Goal: Check status: Check status

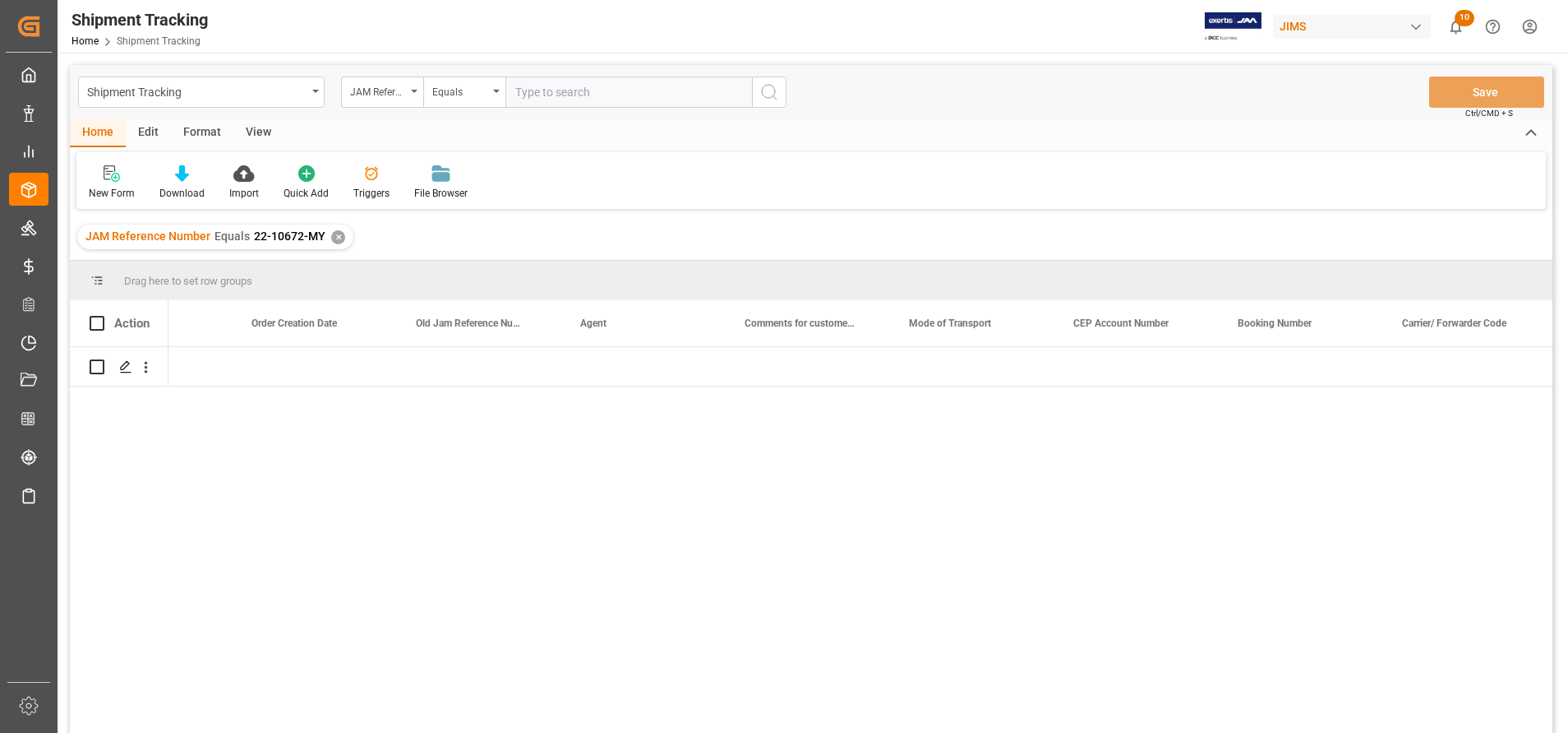
scroll to position [0, 1910]
click at [622, 85] on input "text" at bounding box center [628, 92] width 246 height 31
type input "77-9619-CN"
click at [779, 93] on button "search button" at bounding box center [769, 92] width 35 height 31
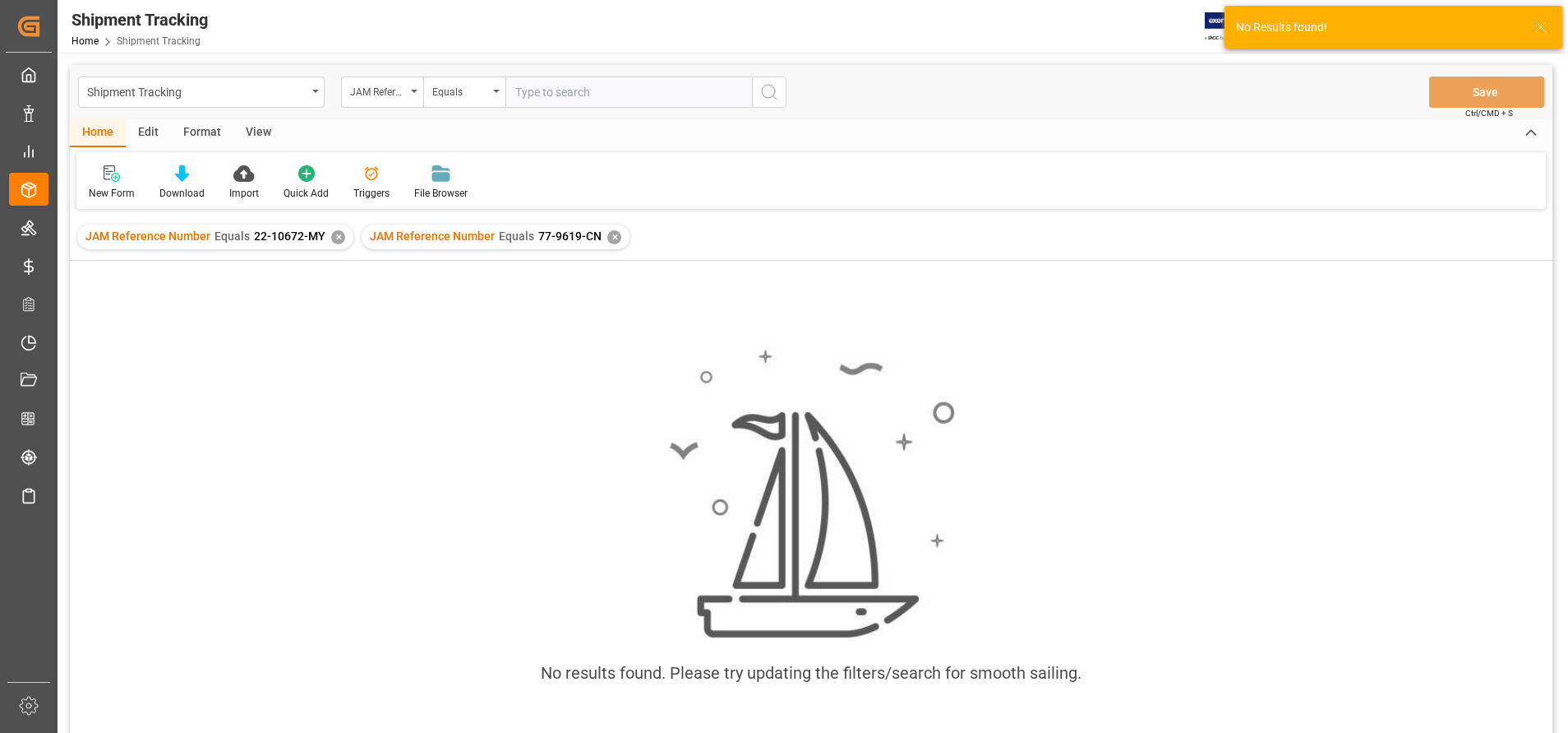
click at [334, 239] on div "✕" at bounding box center [338, 236] width 14 height 14
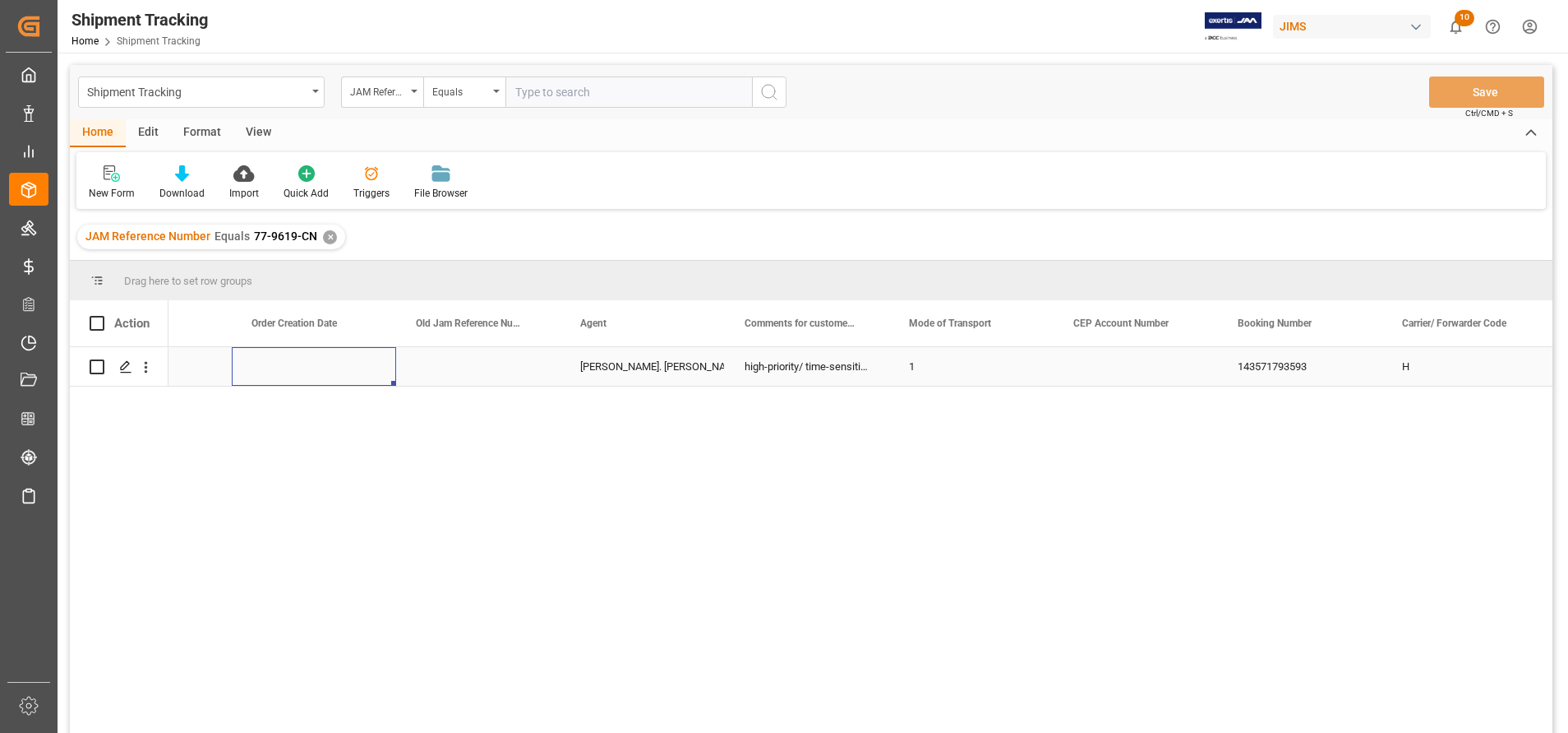
click at [373, 365] on div "Press SPACE to select this row." at bounding box center [313, 366] width 164 height 38
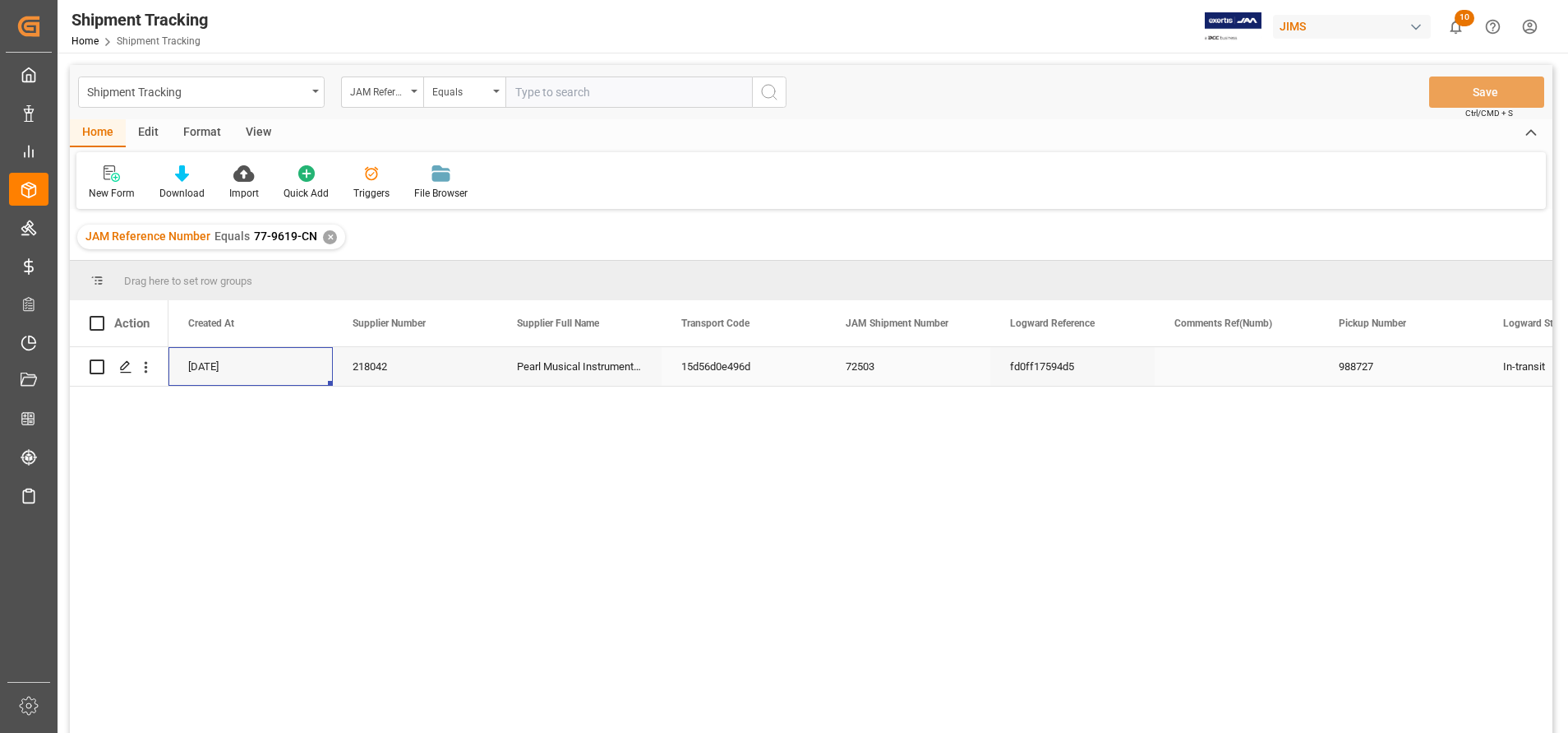
scroll to position [0, 164]
click at [126, 374] on div "Press SPACE to select this row." at bounding box center [125, 366] width 25 height 30
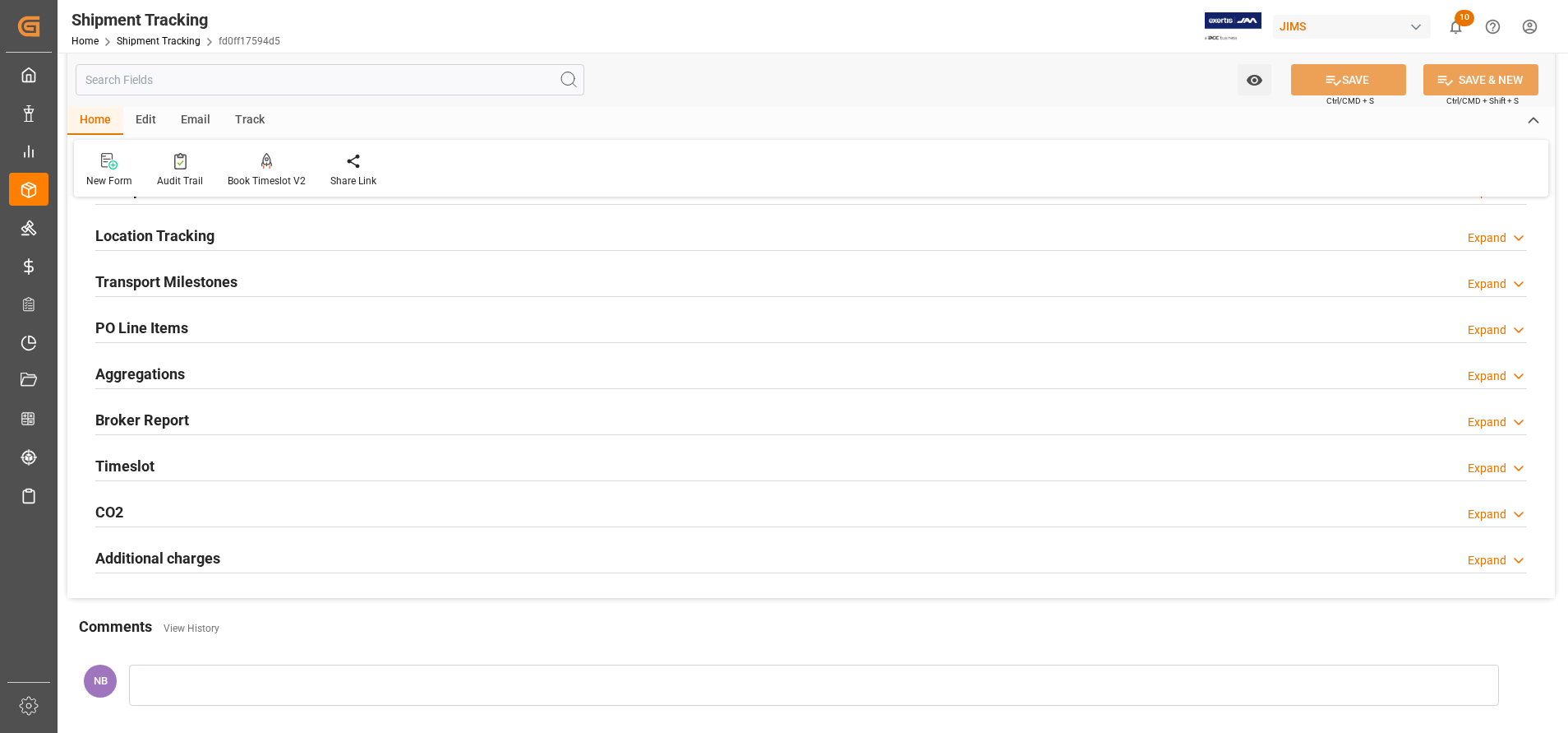
scroll to position [381, 0]
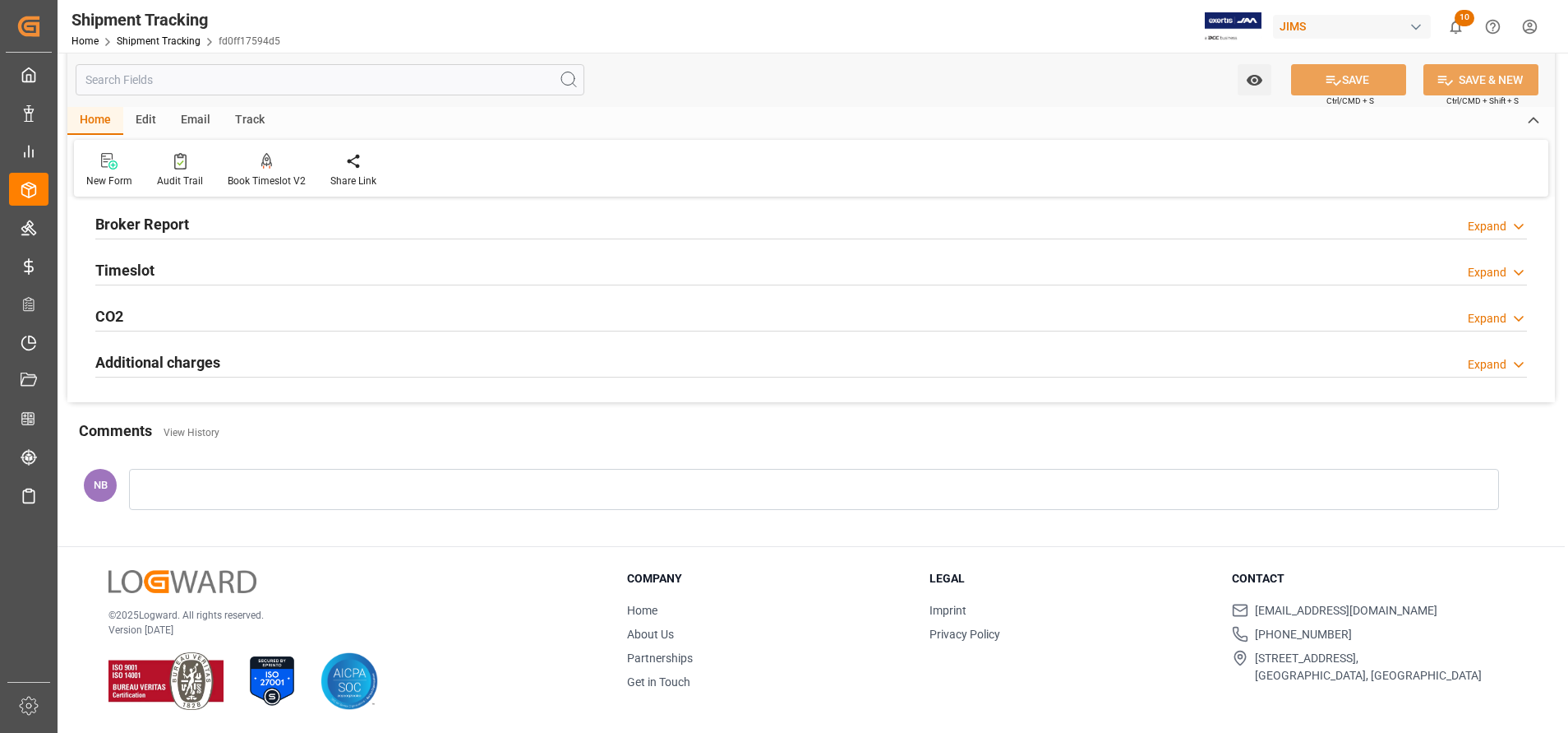
click at [401, 487] on div at bounding box center [814, 488] width 1370 height 41
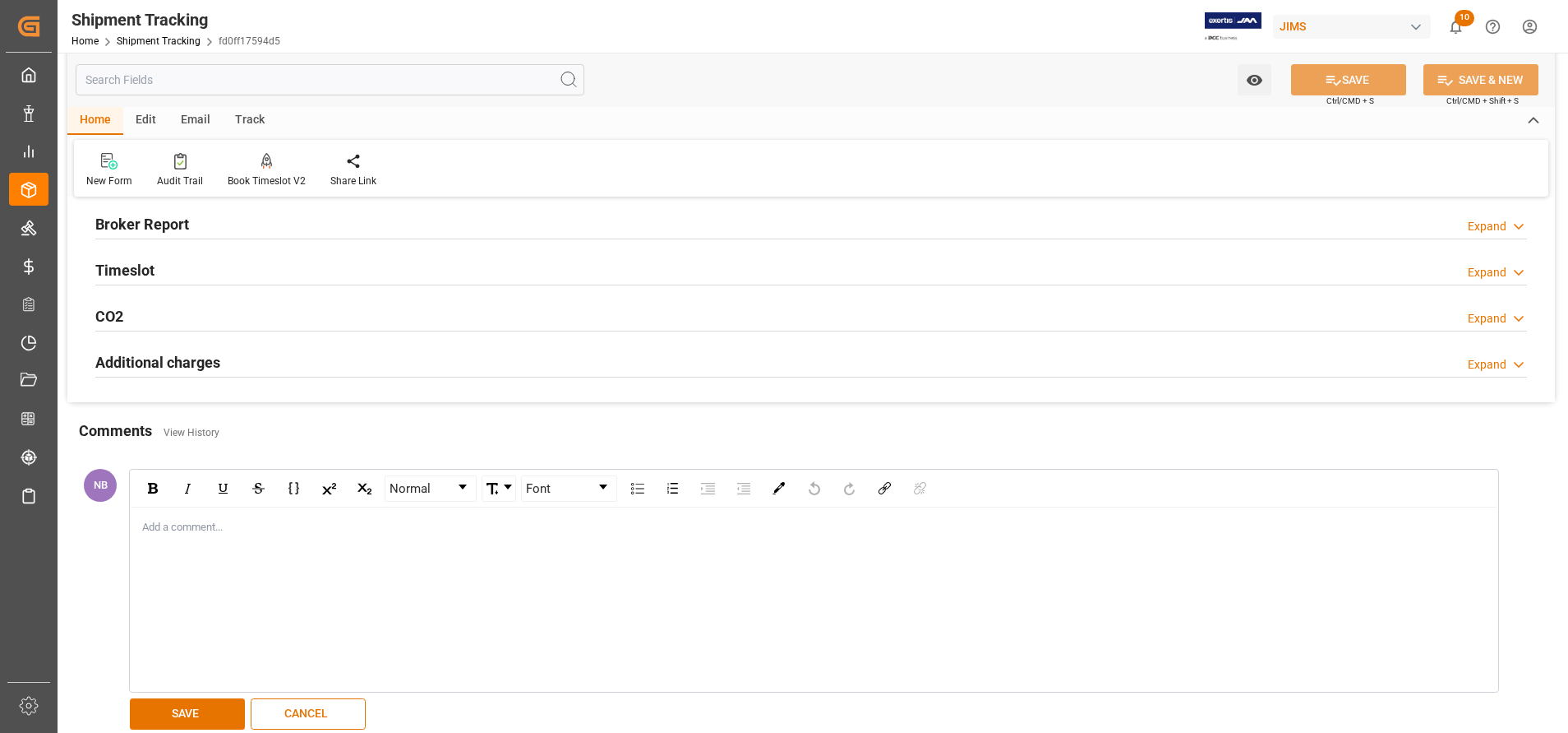
click at [590, 561] on div "Add a comment..." at bounding box center [814, 599] width 1367 height 183
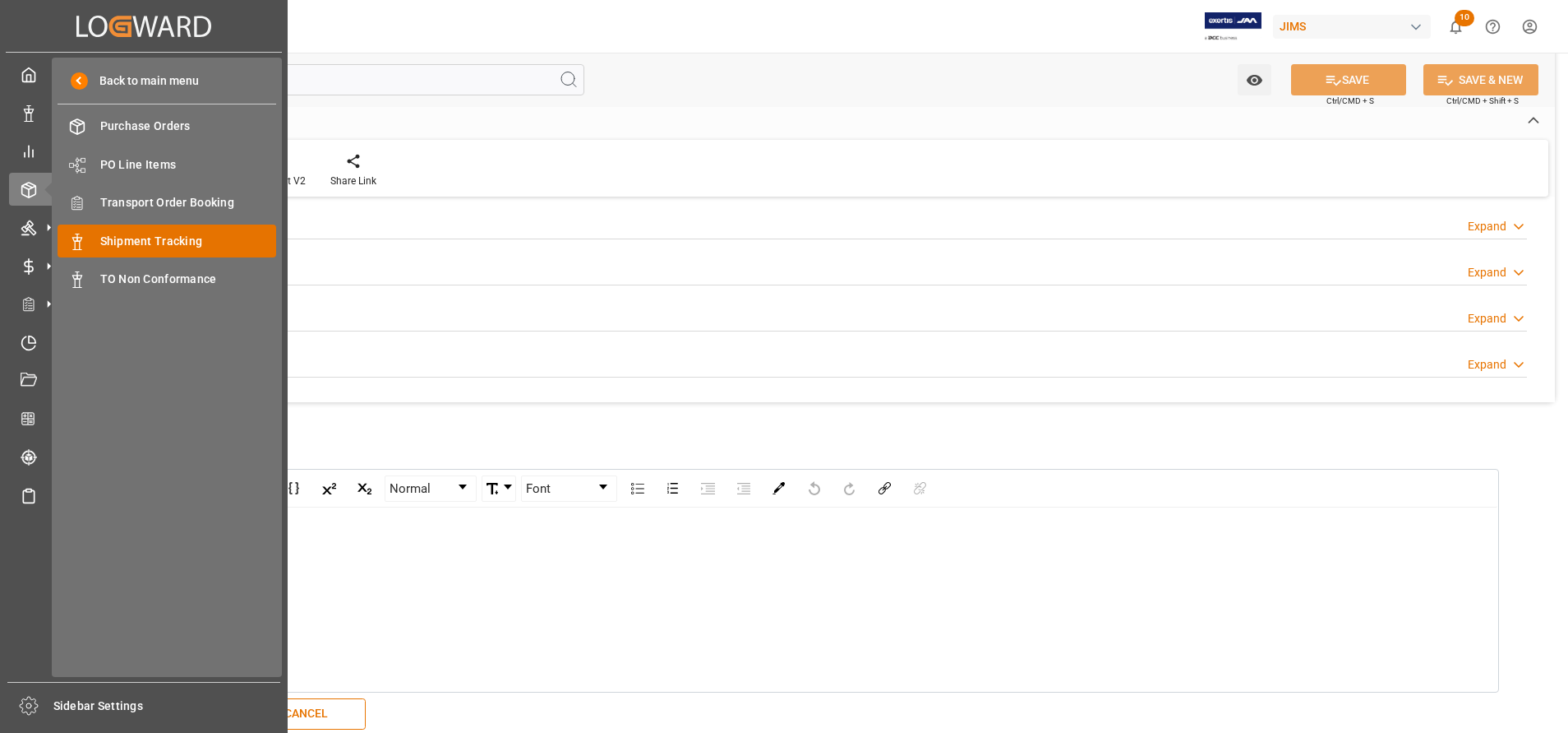
click at [162, 245] on span "Shipment Tracking" at bounding box center [188, 241] width 177 height 17
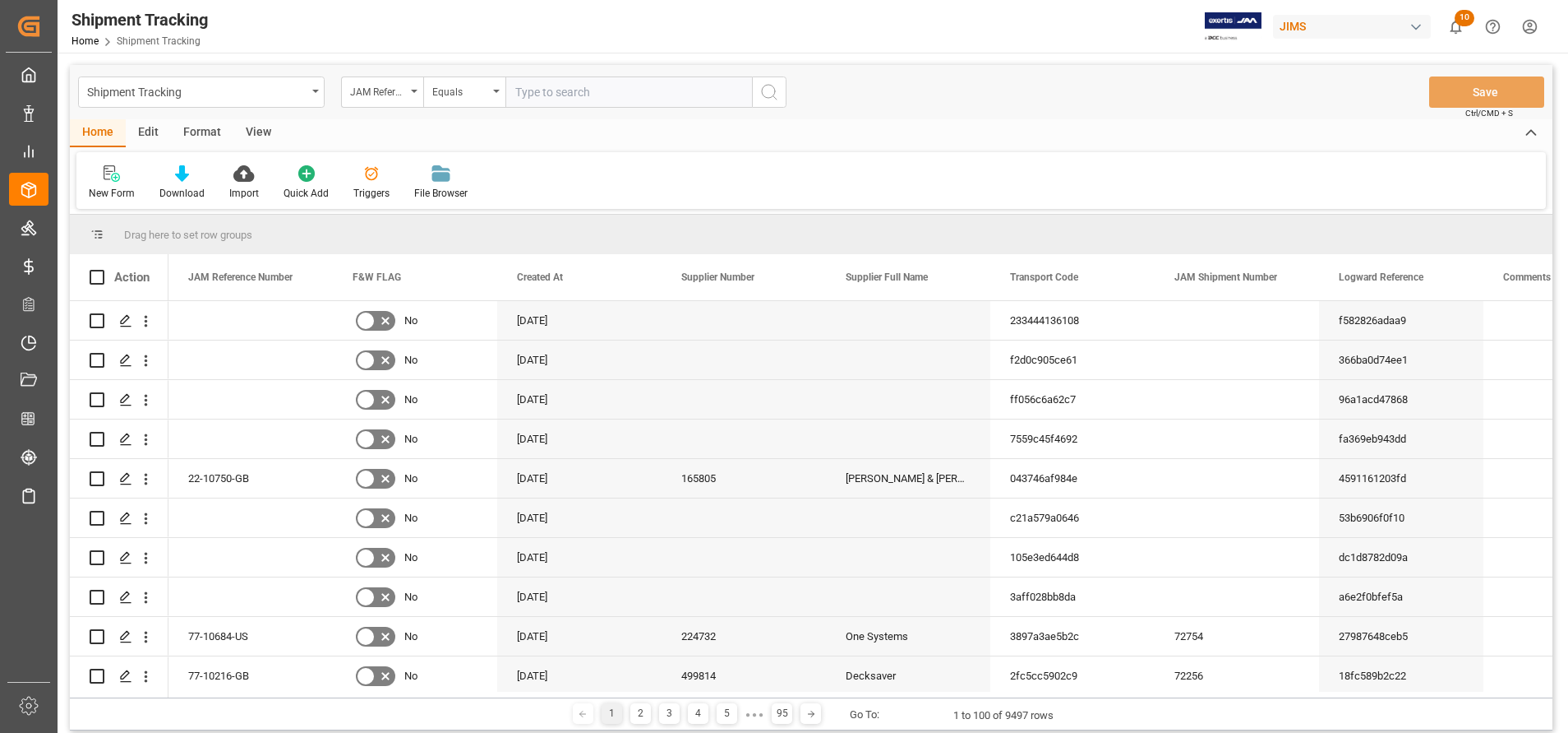
click at [535, 94] on input "text" at bounding box center [628, 92] width 246 height 31
paste input "77-9619-CN"
type input "77-9619-CN"
click at [768, 92] on icon "search button" at bounding box center [769, 93] width 20 height 20
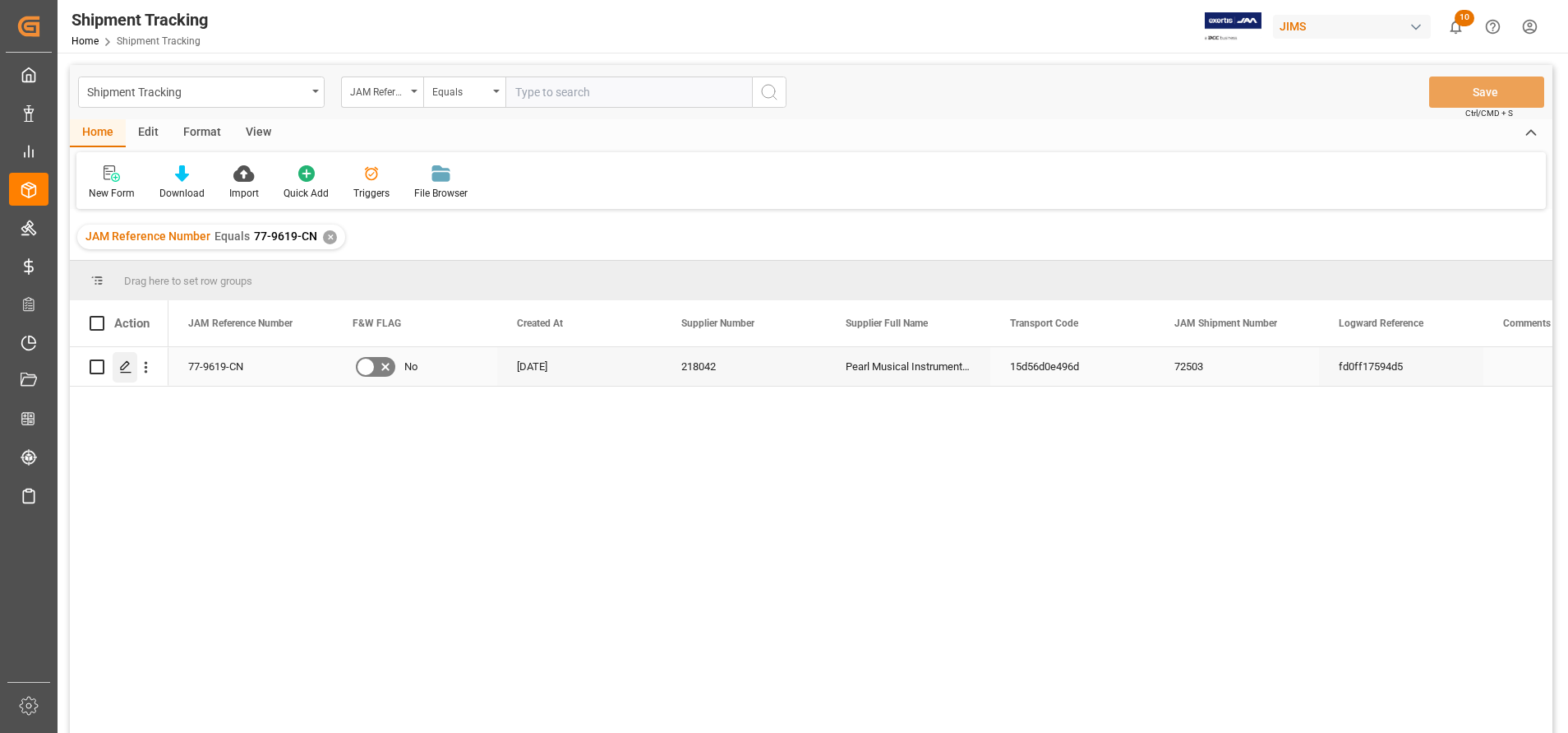
click at [119, 374] on div "Press SPACE to select this row." at bounding box center [125, 366] width 25 height 30
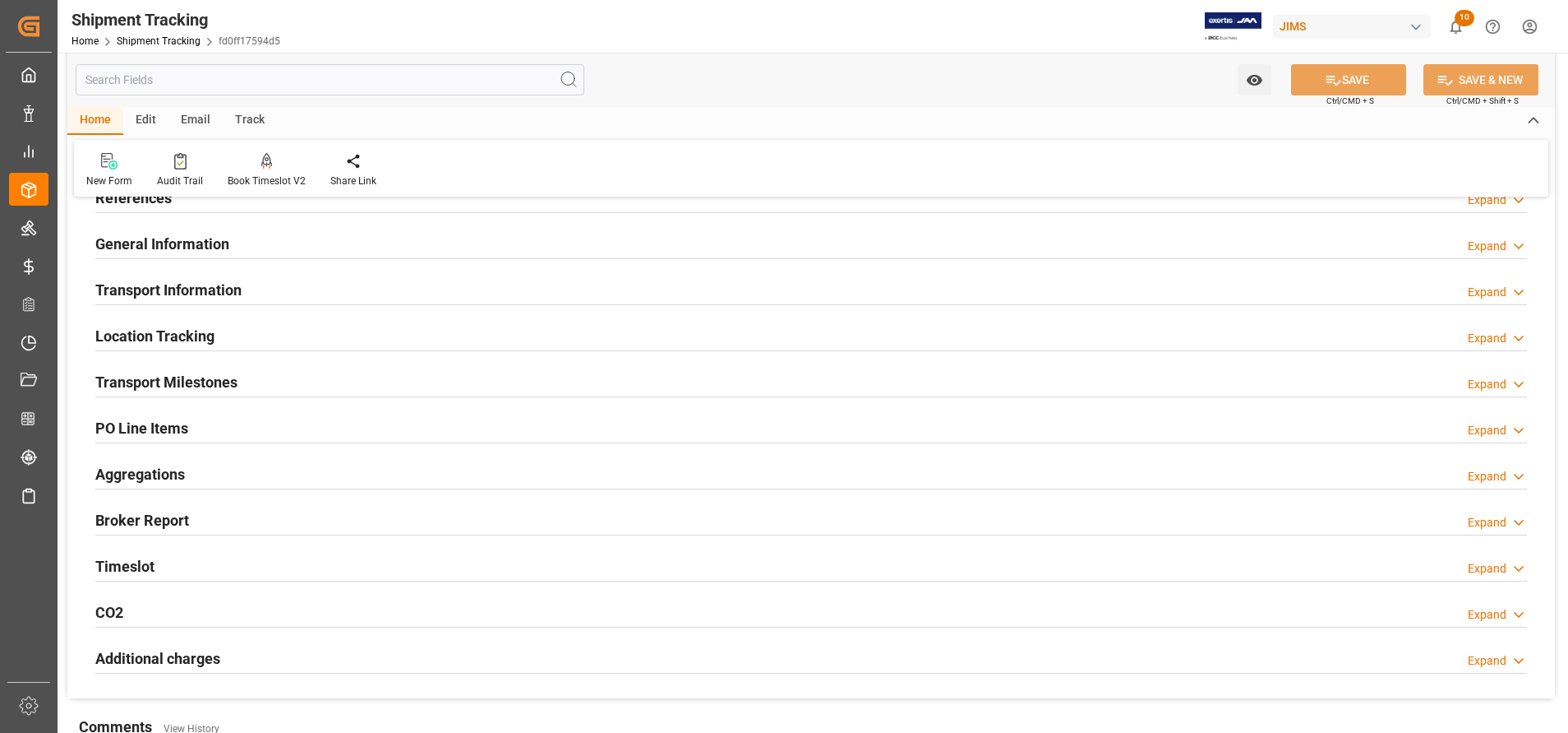
scroll to position [381, 0]
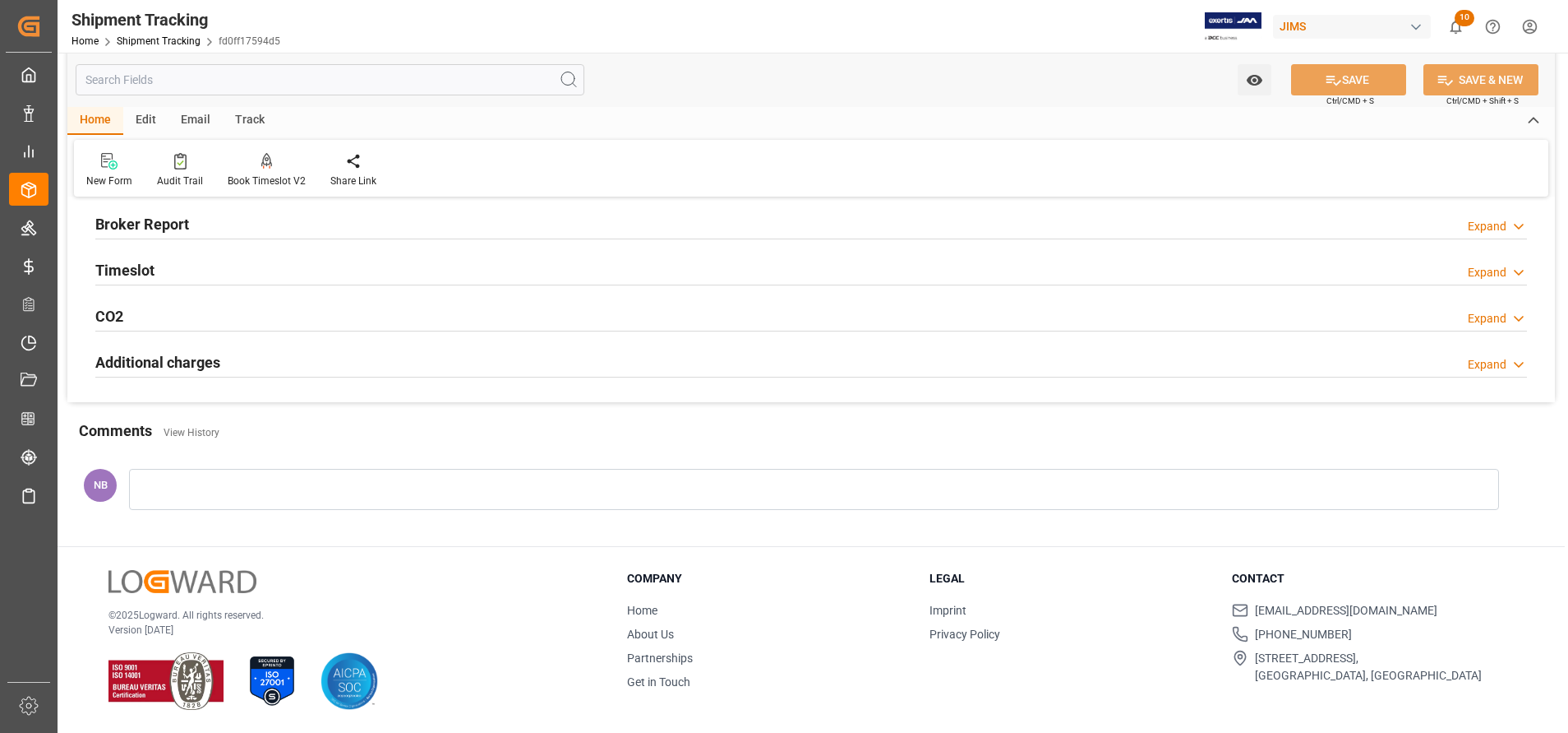
click at [332, 481] on div at bounding box center [814, 488] width 1370 height 41
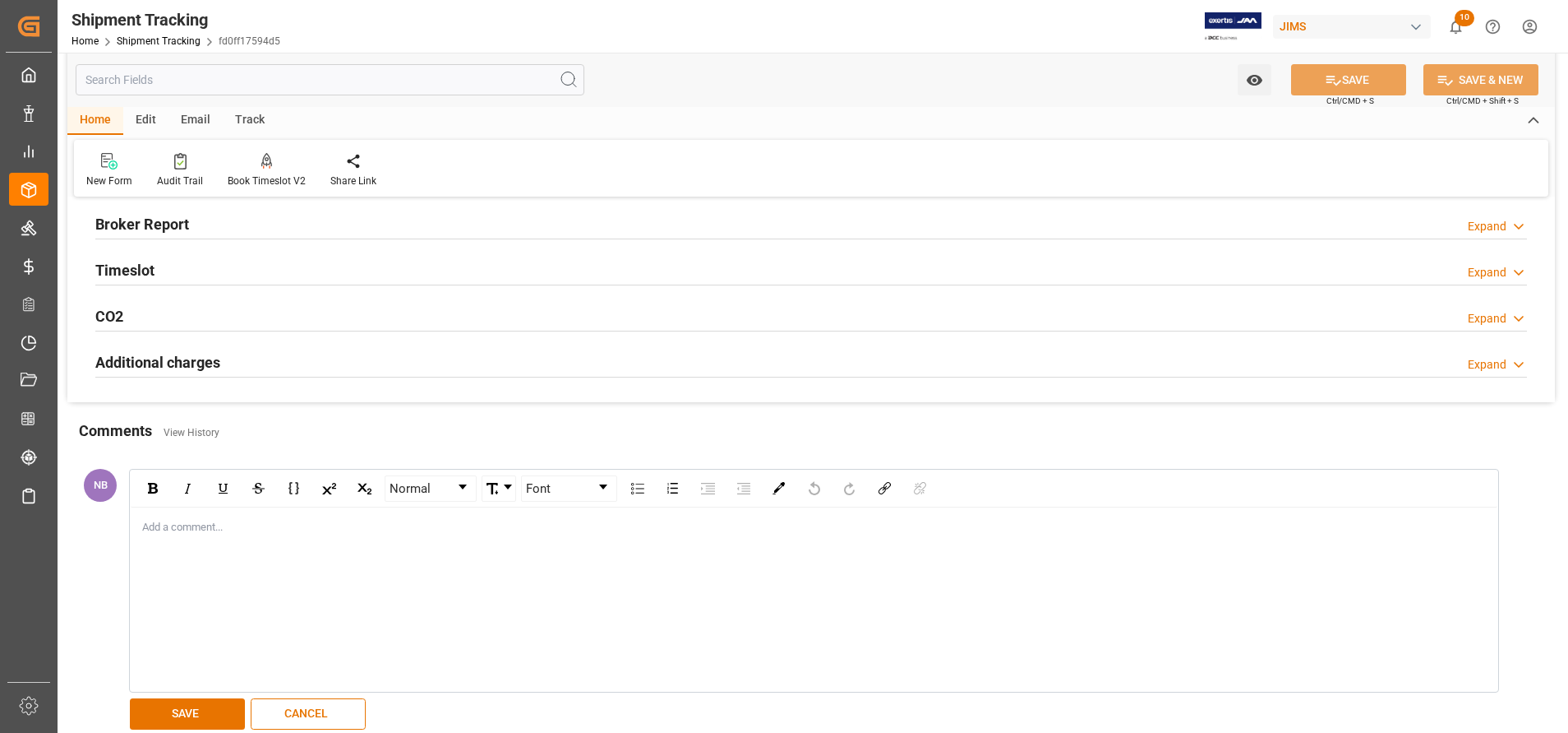
click at [703, 539] on div "Add a comment..." at bounding box center [814, 599] width 1367 height 183
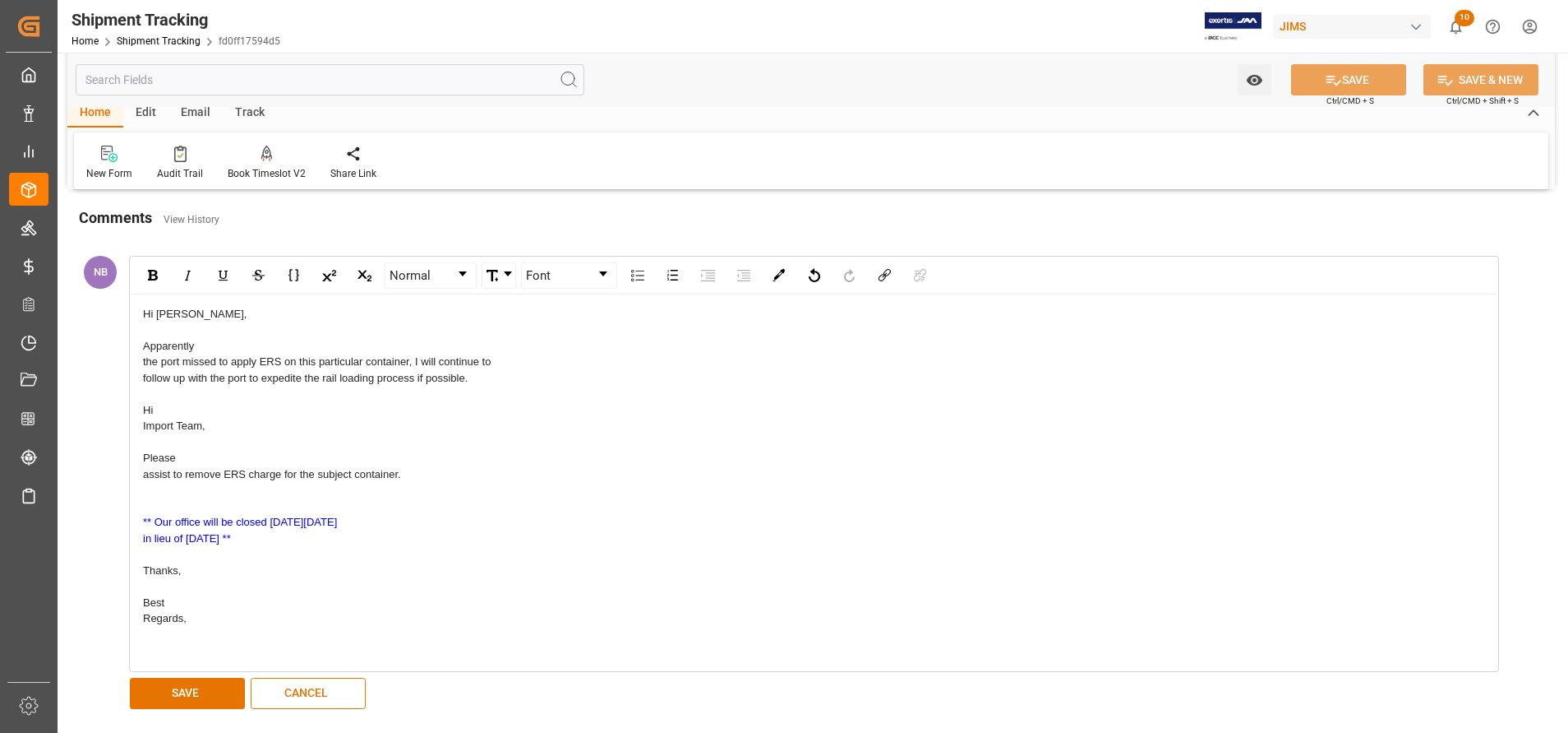
scroll to position [629, 0]
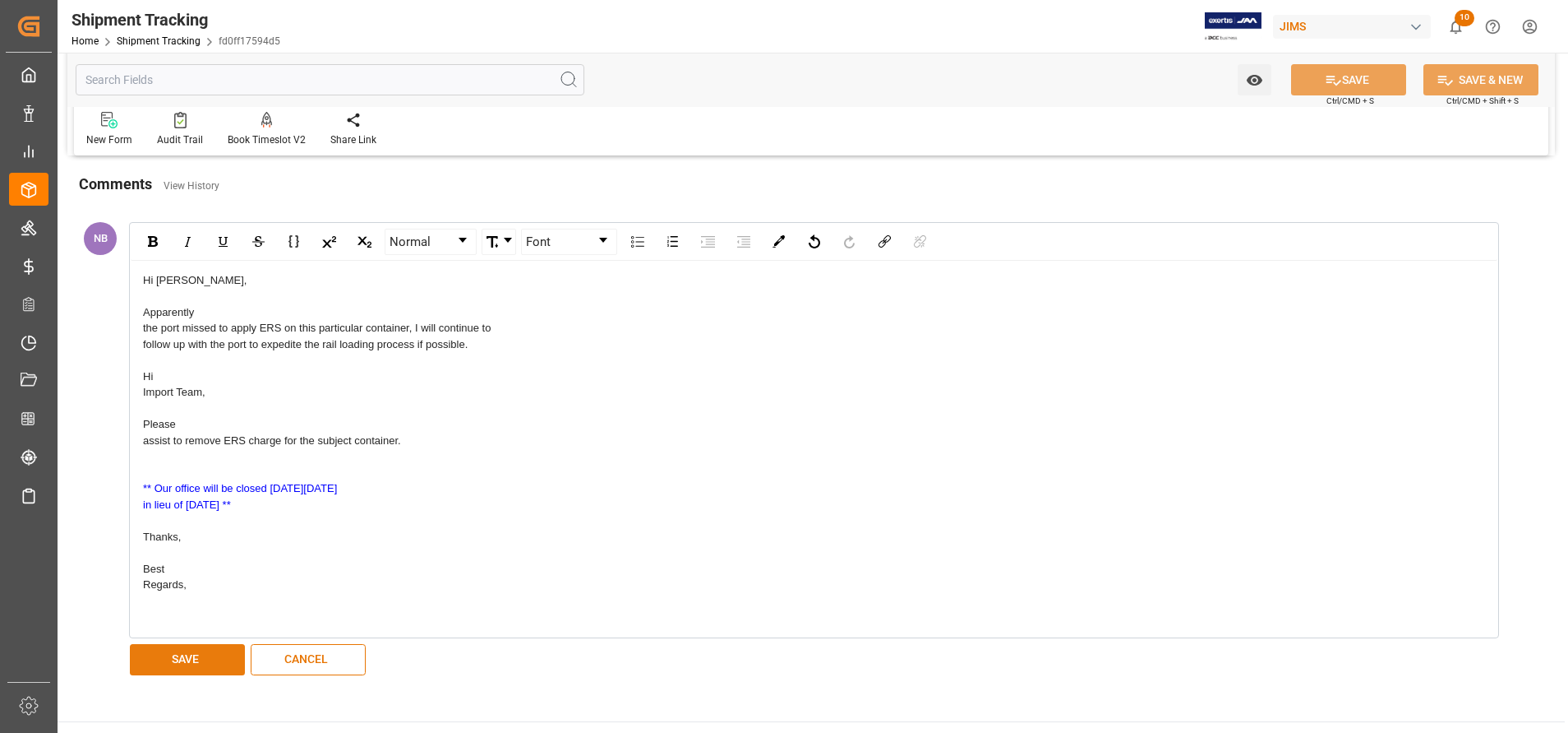
click at [159, 653] on button "SAVE" at bounding box center [188, 660] width 115 height 31
